Goal: Task Accomplishment & Management: Manage account settings

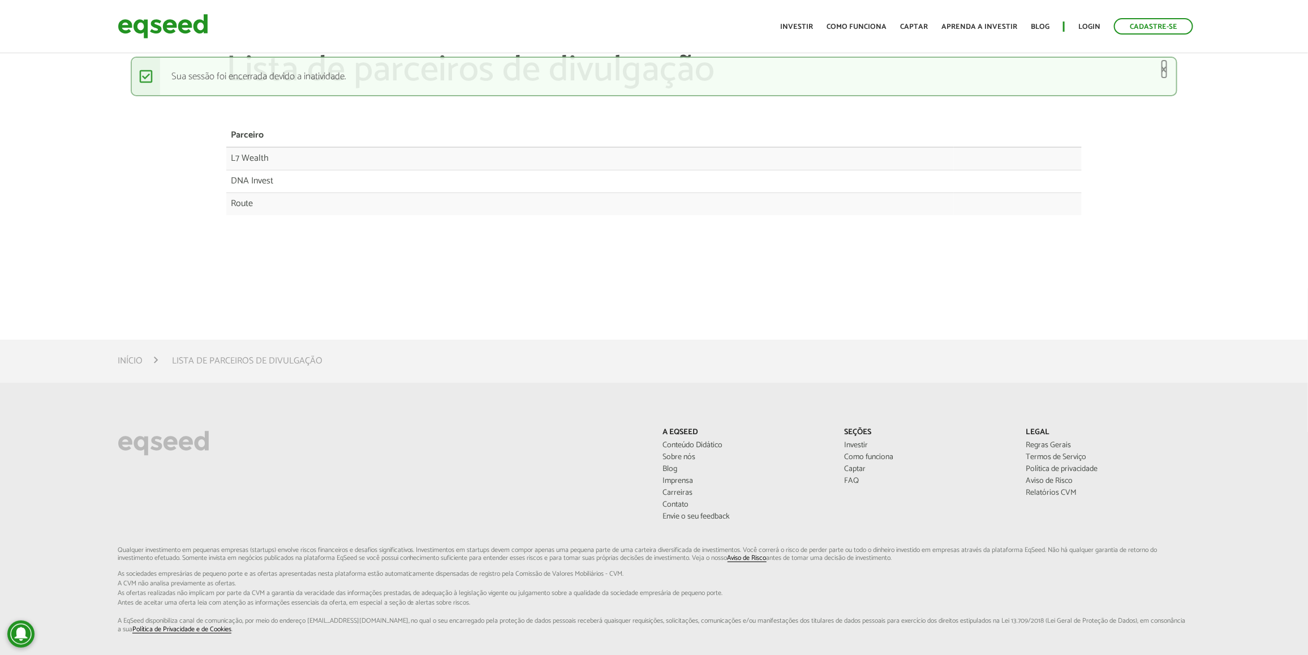
click at [1165, 71] on link "×" at bounding box center [1164, 69] width 7 height 12
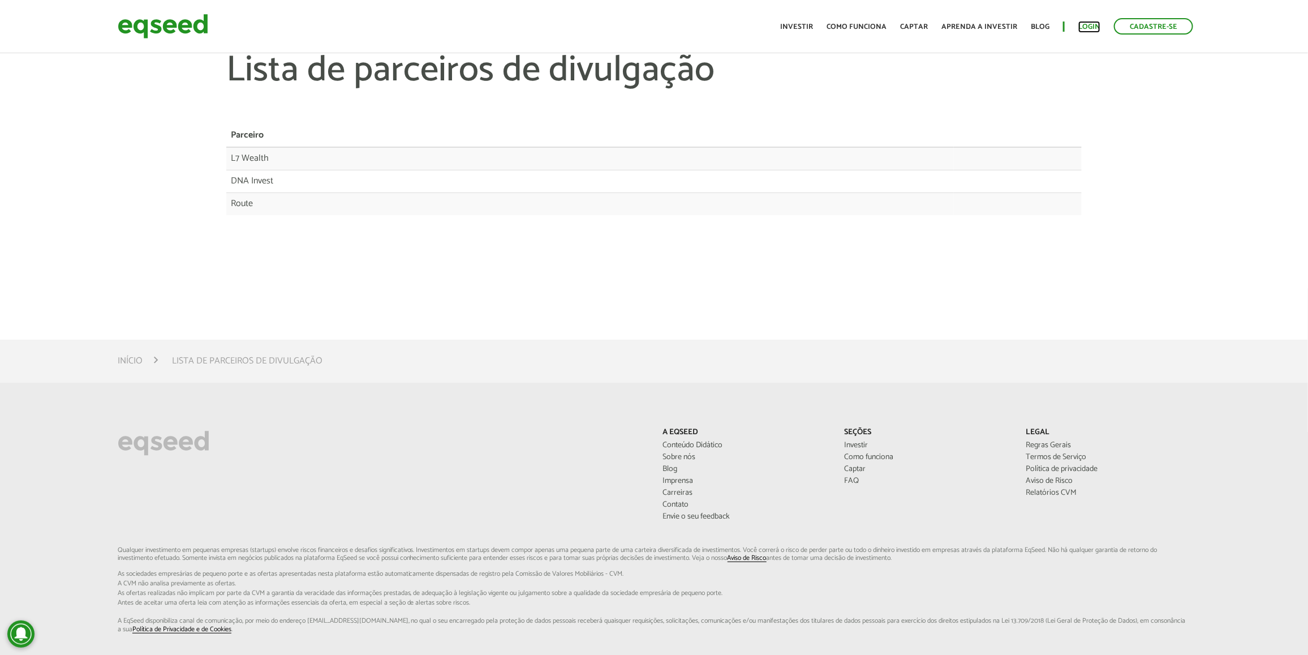
click at [1094, 23] on link "Login" at bounding box center [1089, 26] width 22 height 7
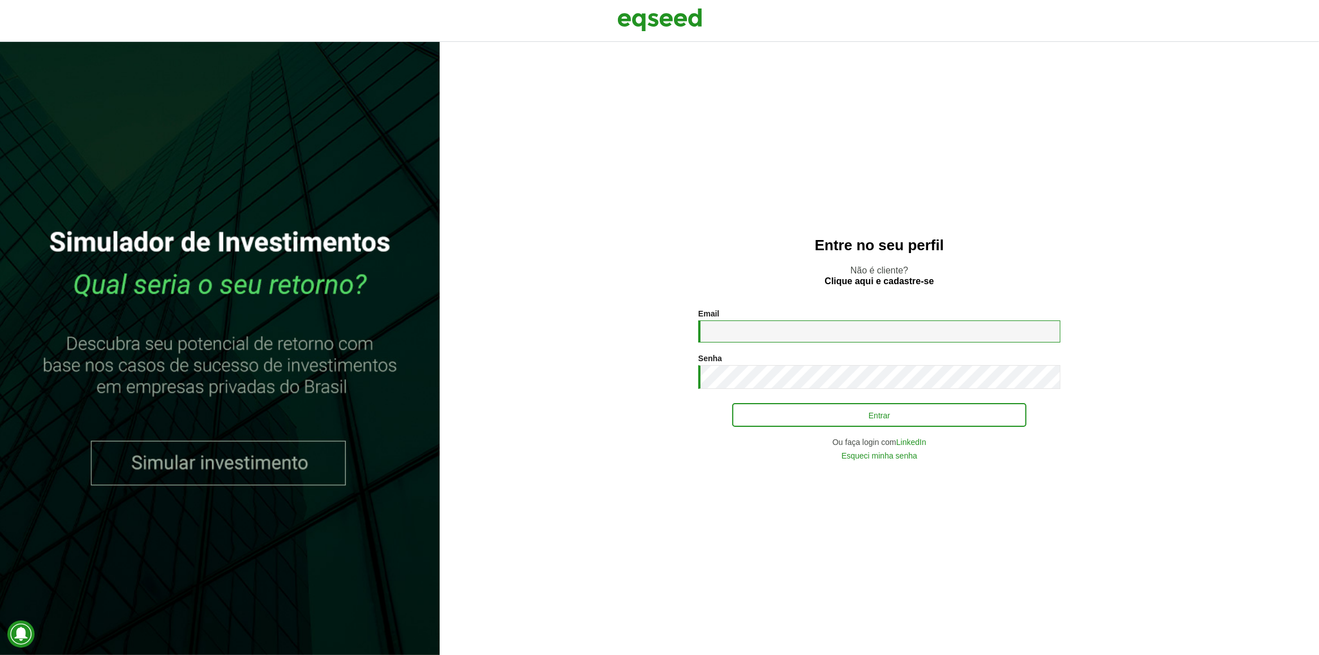
type input "**********"
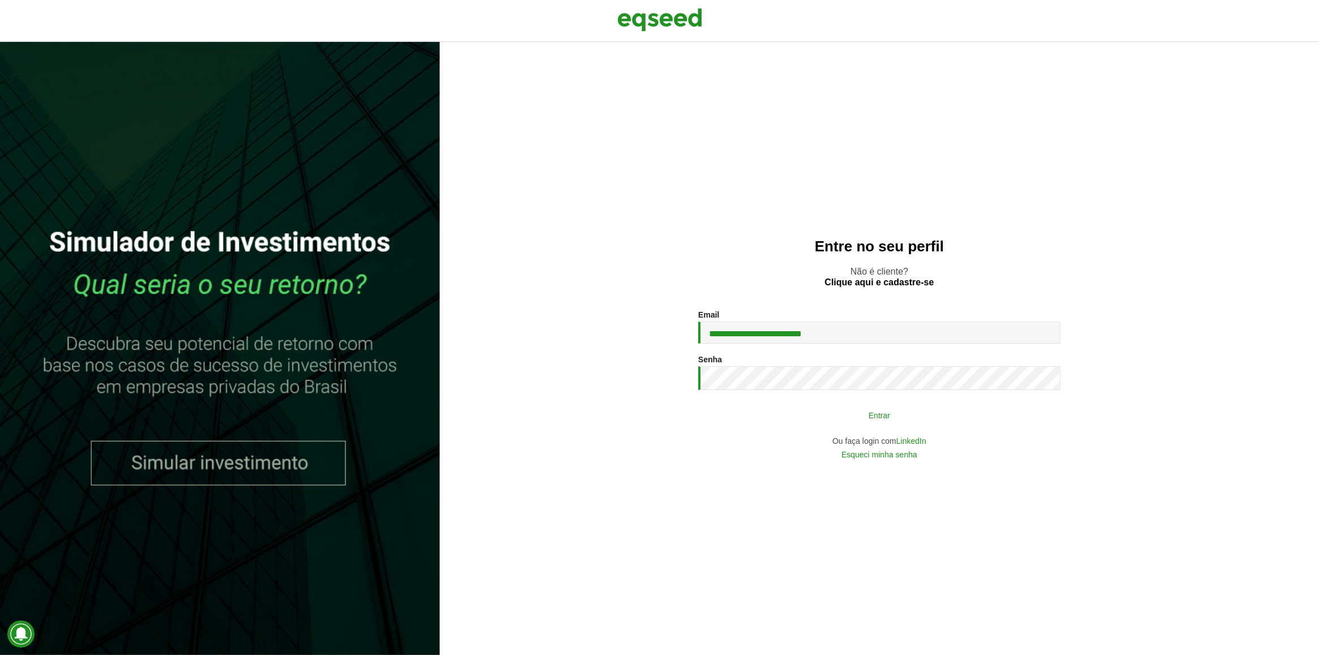
click at [862, 404] on button "Entrar" at bounding box center [879, 414] width 294 height 21
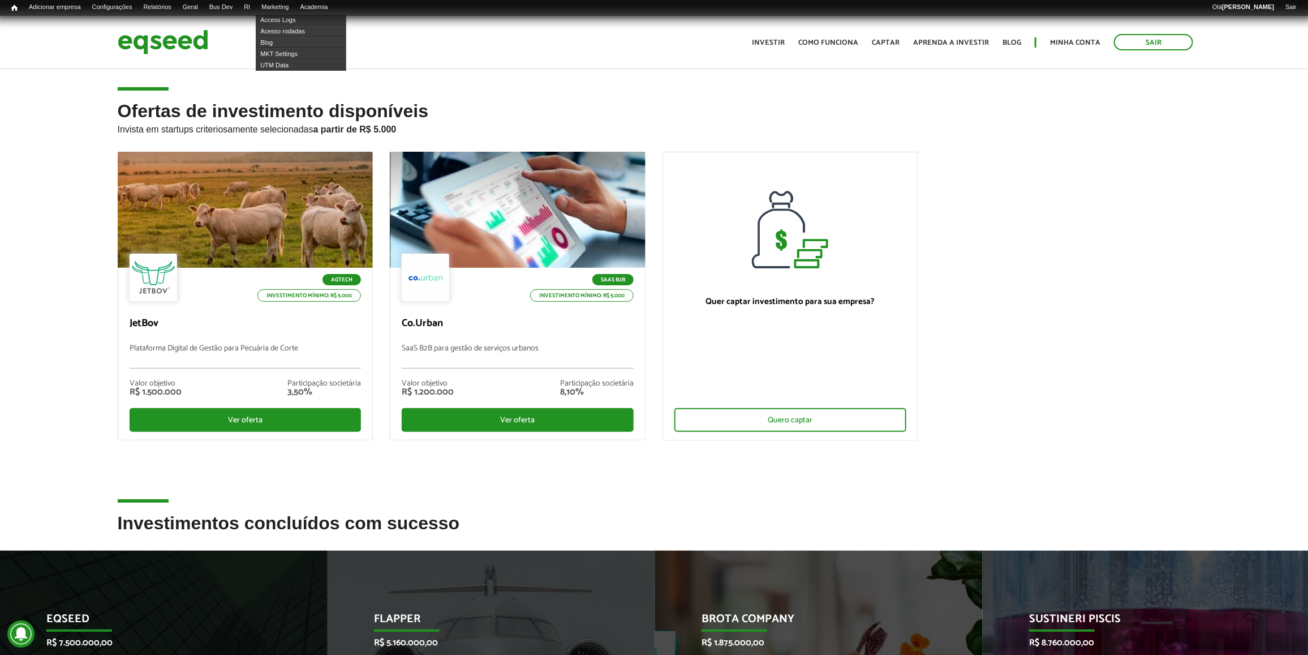
click at [276, 12] on li "Marketing Access Logs Acesso rodadas Blog MKT Settings UTM Data" at bounding box center [275, 8] width 38 height 11
click at [256, 10] on link "RI" at bounding box center [247, 7] width 18 height 9
click at [269, 18] on link "Usuários" at bounding box center [283, 19] width 91 height 11
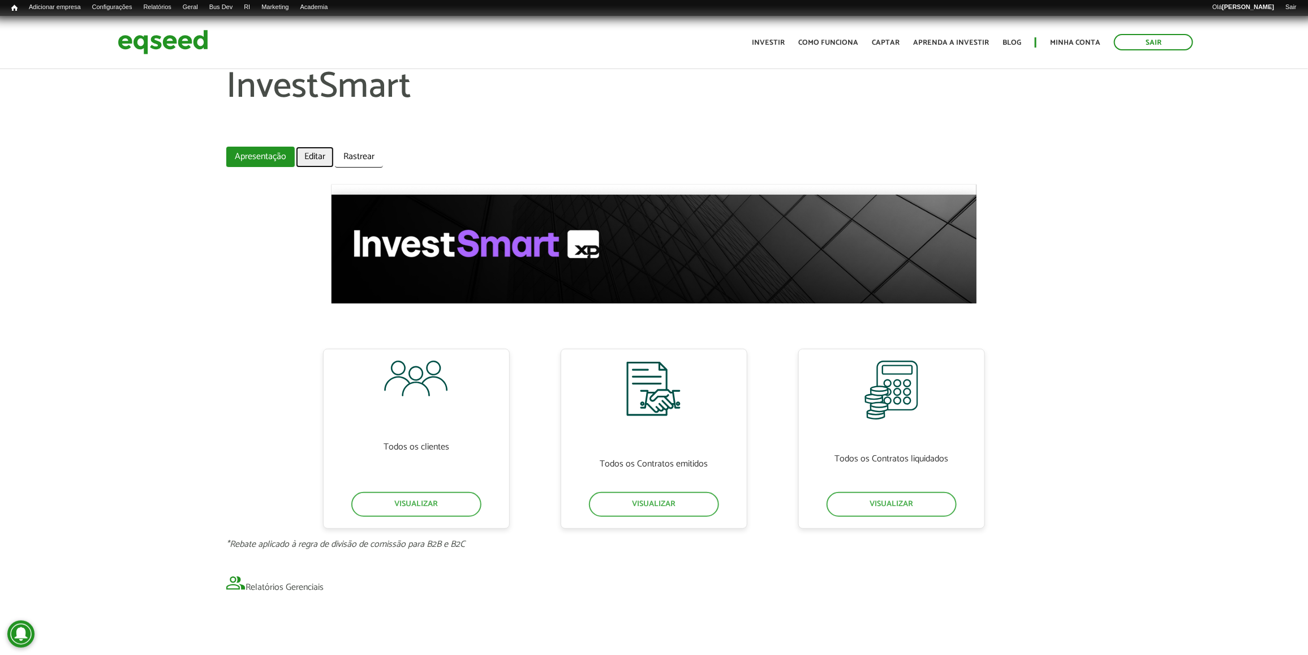
click at [321, 153] on link "Editar" at bounding box center [315, 157] width 38 height 21
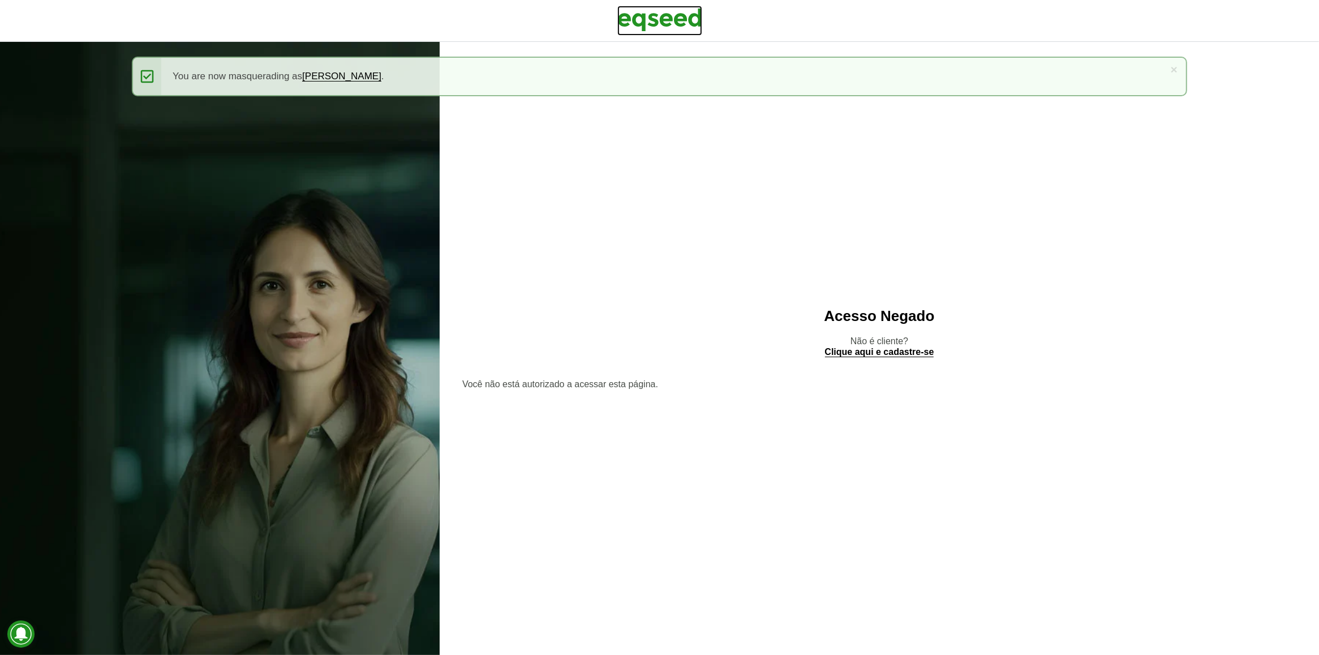
click at [649, 5] on div at bounding box center [659, 21] width 1319 height 42
click at [655, 18] on img at bounding box center [659, 20] width 85 height 28
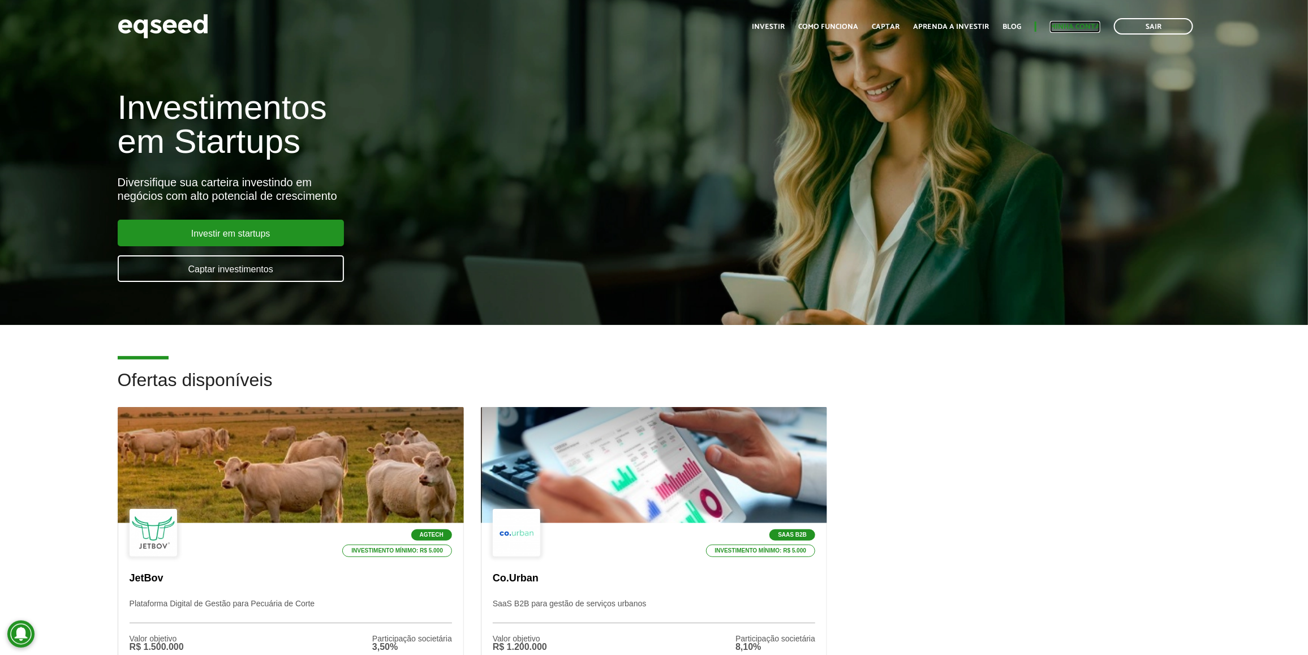
click at [1087, 27] on link "Minha conta" at bounding box center [1075, 26] width 50 height 7
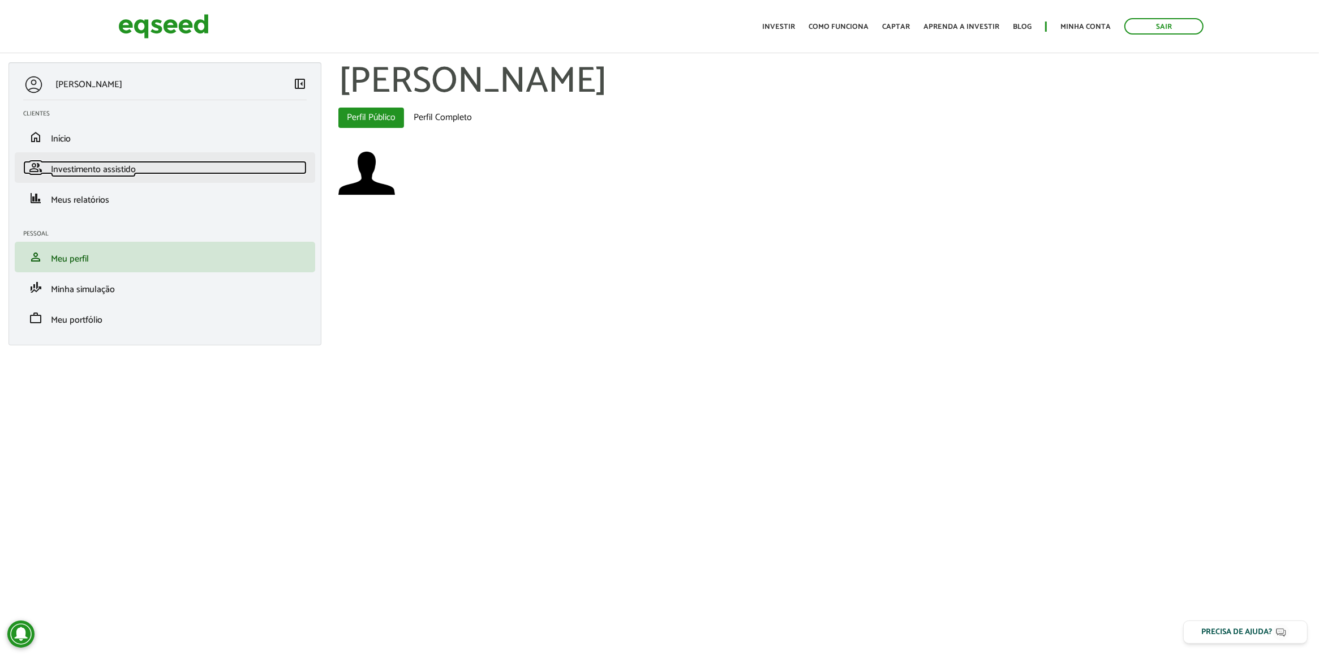
click at [135, 175] on span "Investimento assistido" at bounding box center [93, 169] width 85 height 15
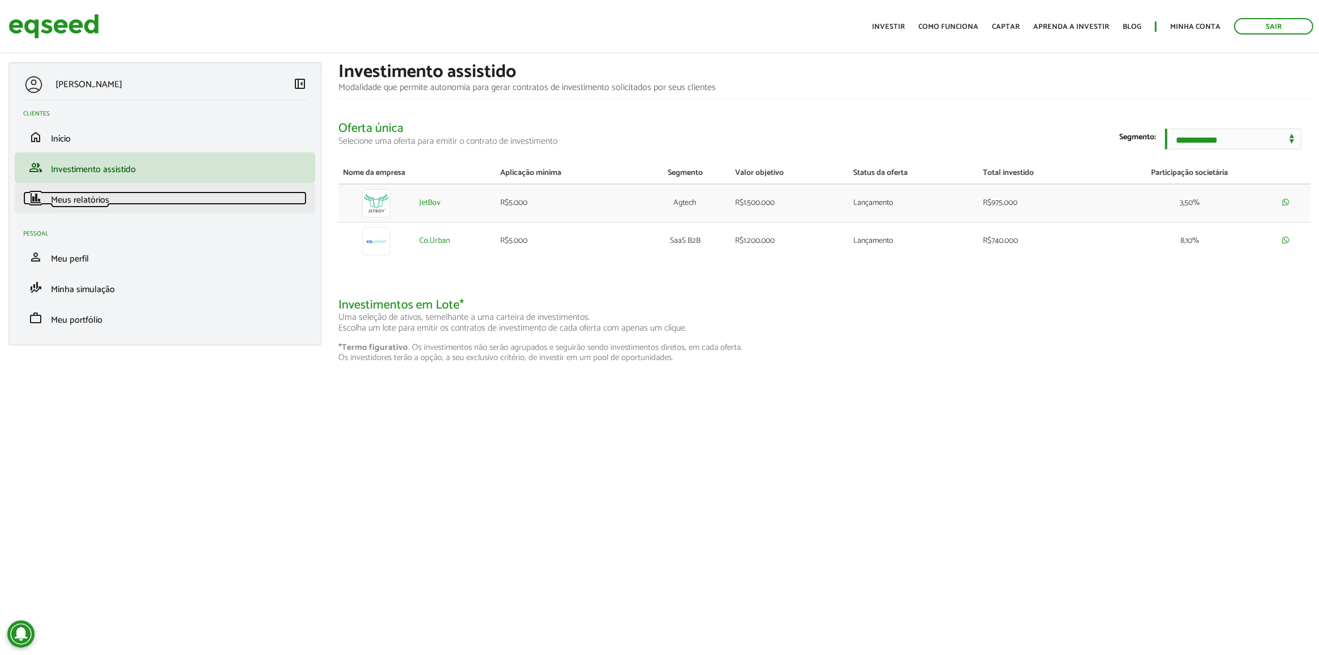
click at [122, 198] on link "finance Meus relatórios" at bounding box center [164, 198] width 283 height 14
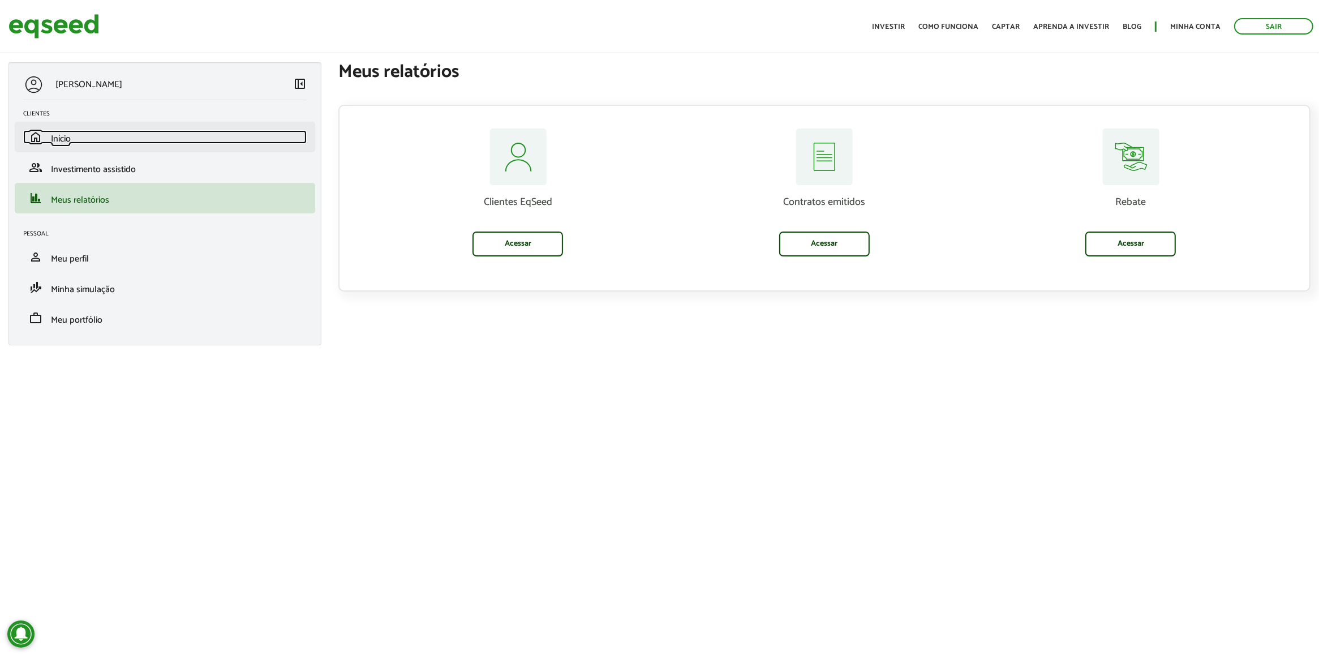
click at [123, 140] on link "home Início" at bounding box center [164, 137] width 283 height 14
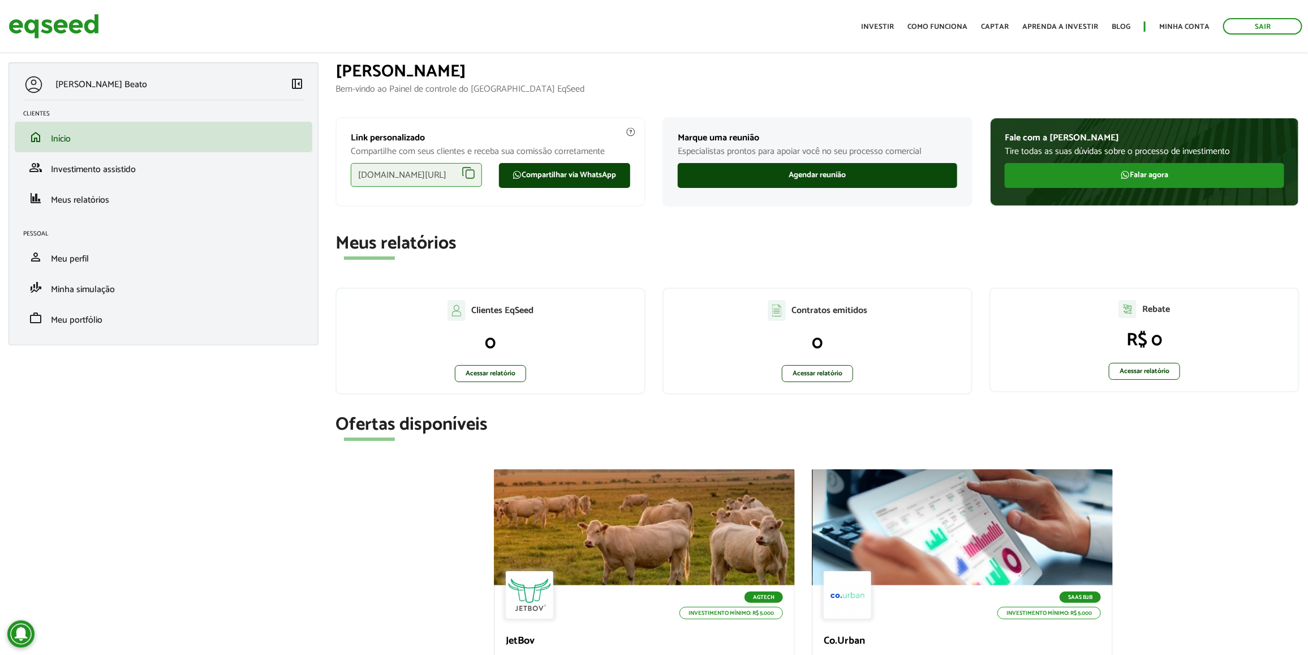
click at [468, 173] on div "[DOMAIN_NAME][URL]" at bounding box center [416, 175] width 131 height 24
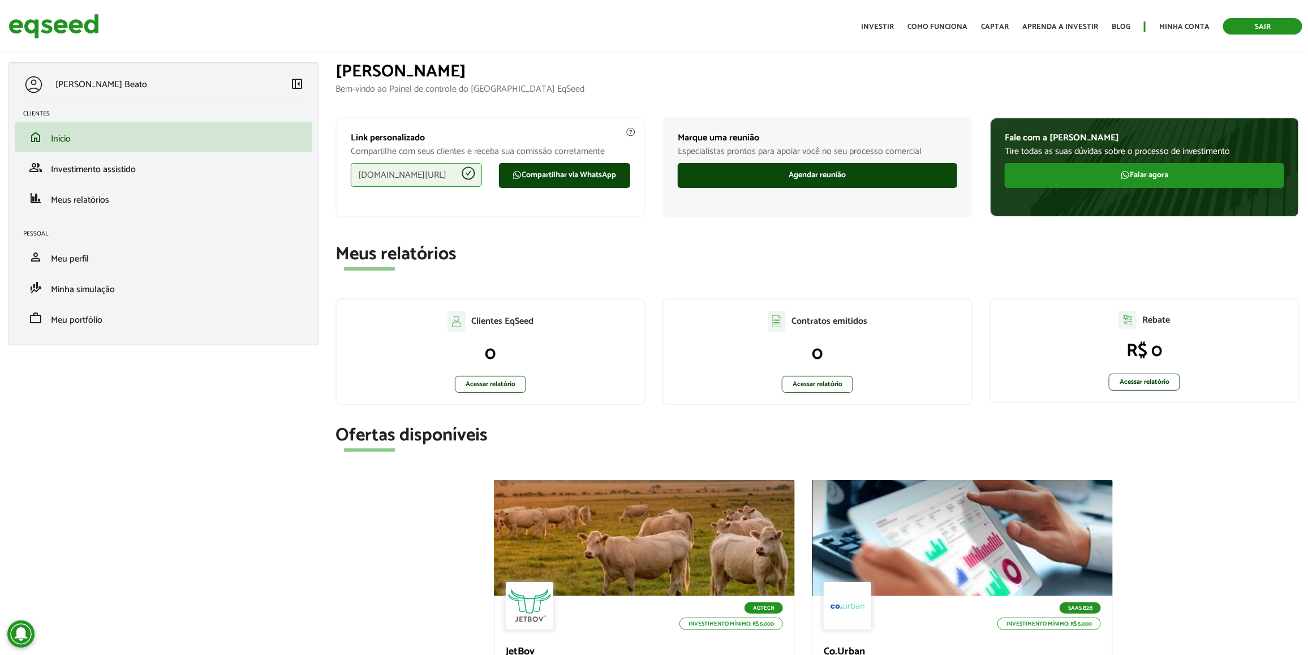
click at [1266, 20] on link "Sair" at bounding box center [1262, 26] width 79 height 16
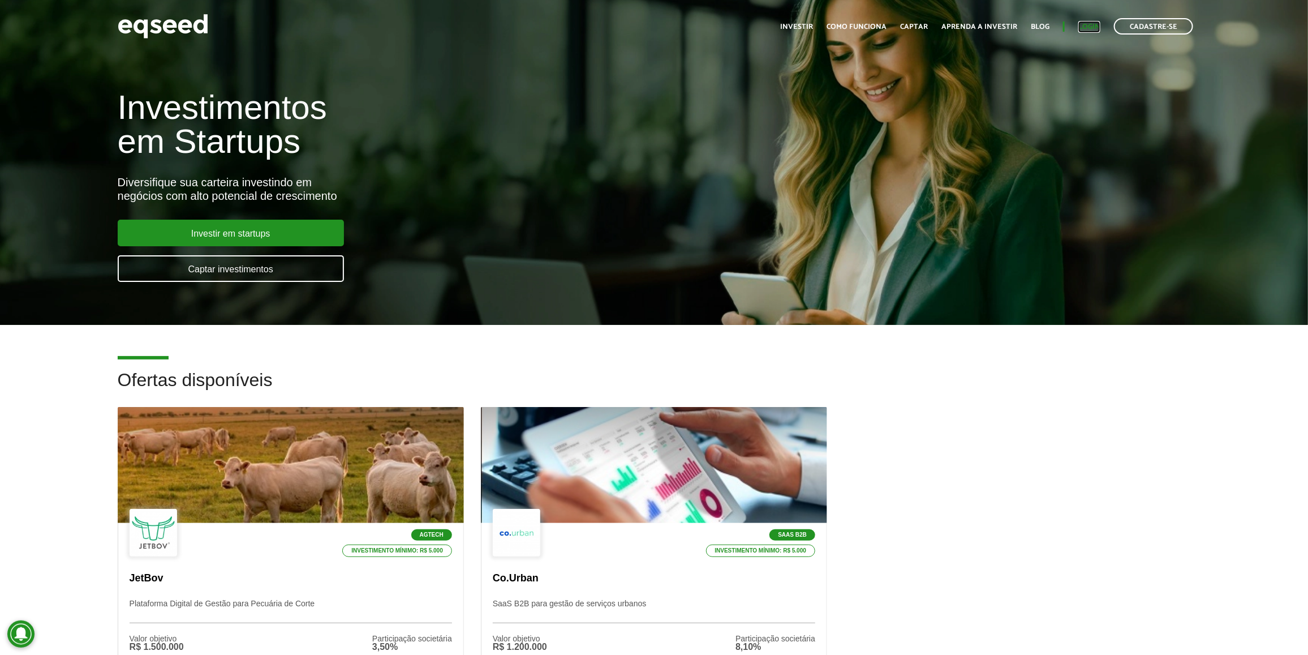
click at [1082, 27] on link "Login" at bounding box center [1089, 26] width 22 height 7
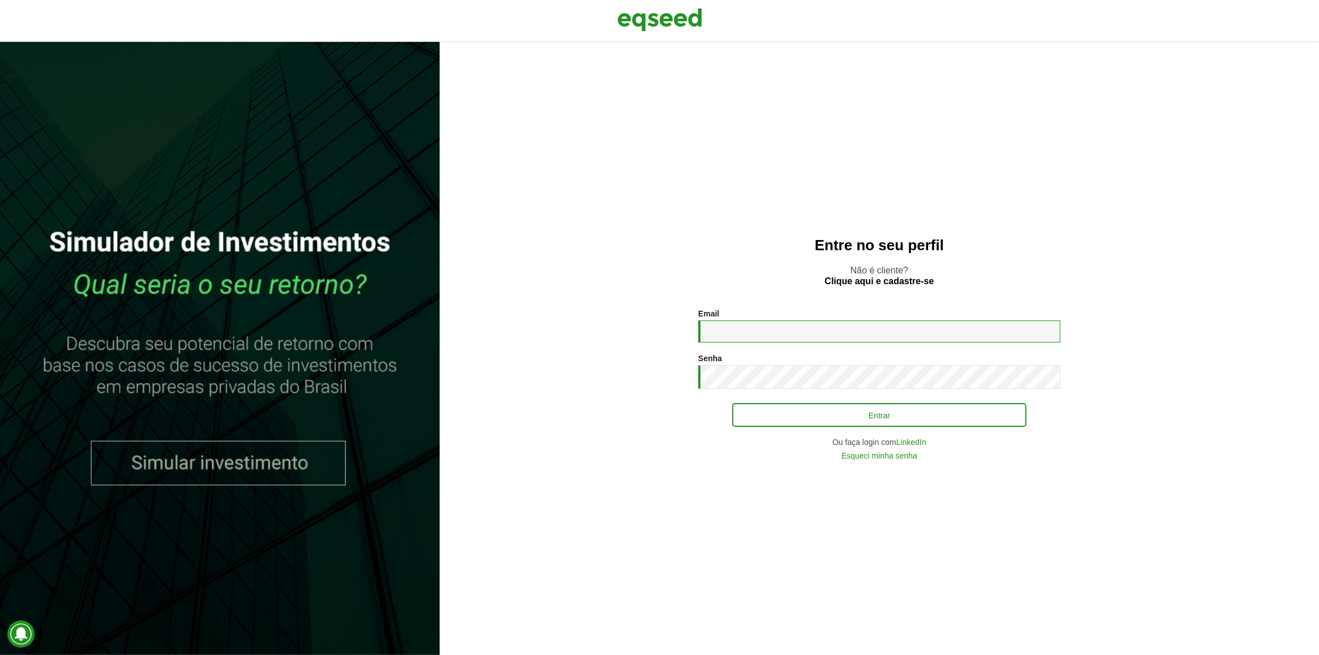
type input "**********"
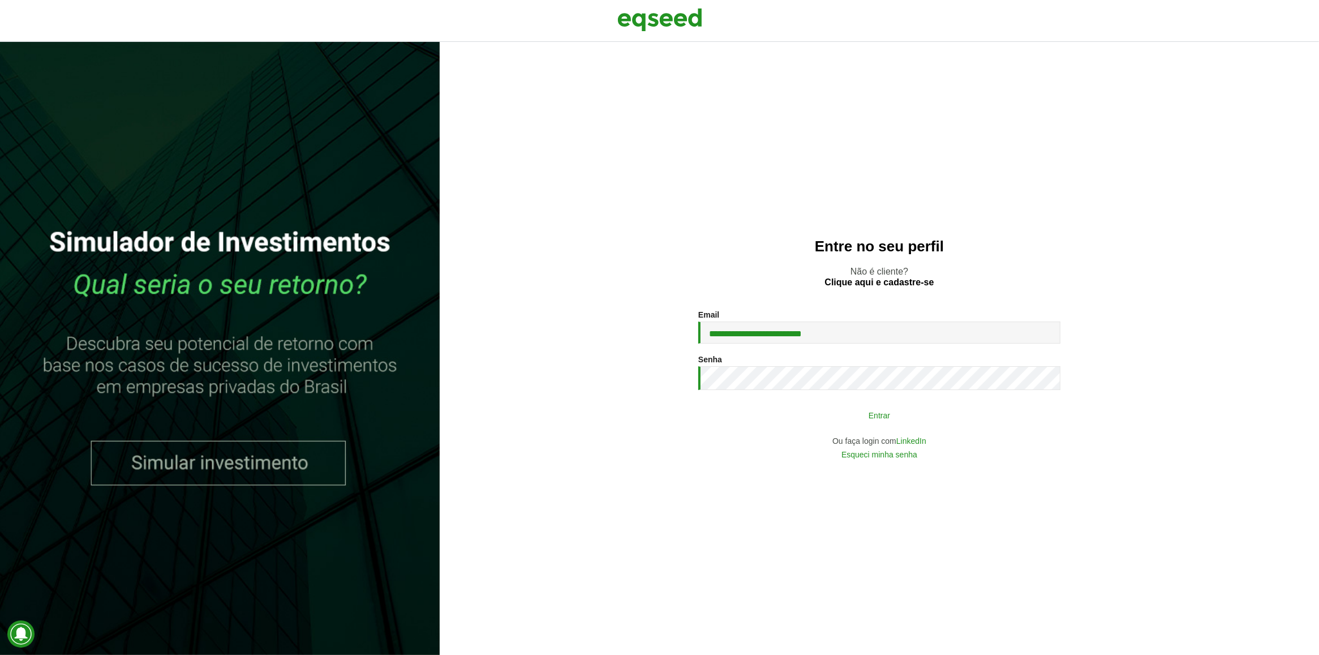
click at [914, 406] on button "Entrar" at bounding box center [879, 414] width 294 height 21
